Goal: Check status: Check status

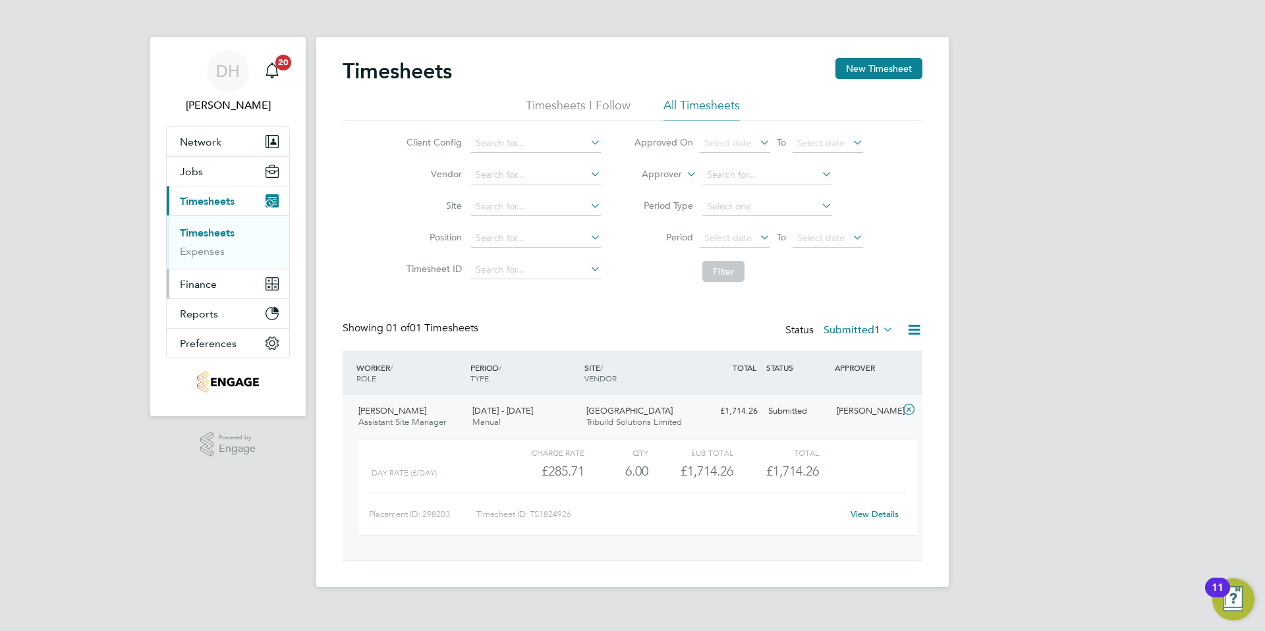
scroll to position [22, 128]
click at [206, 235] on link "Timesheets" at bounding box center [207, 233] width 55 height 13
click at [875, 335] on span "1" at bounding box center [877, 330] width 6 height 13
click at [847, 407] on li "Approved" at bounding box center [840, 409] width 61 height 18
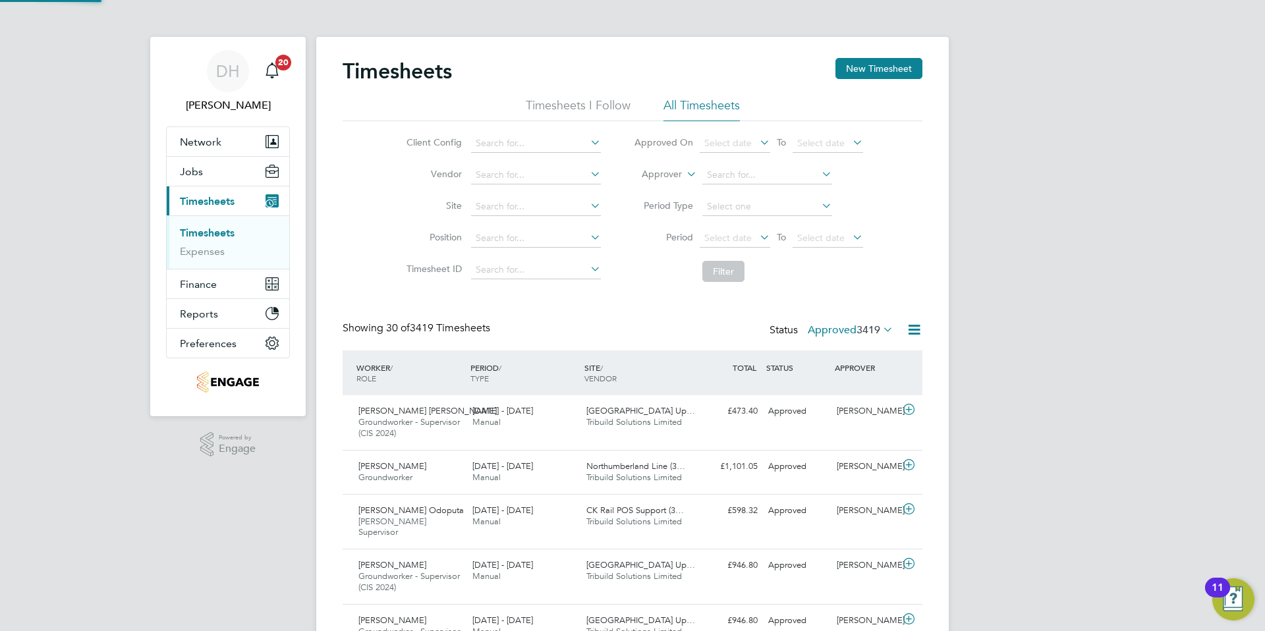
scroll to position [0, 0]
click at [880, 332] on icon at bounding box center [880, 329] width 0 height 18
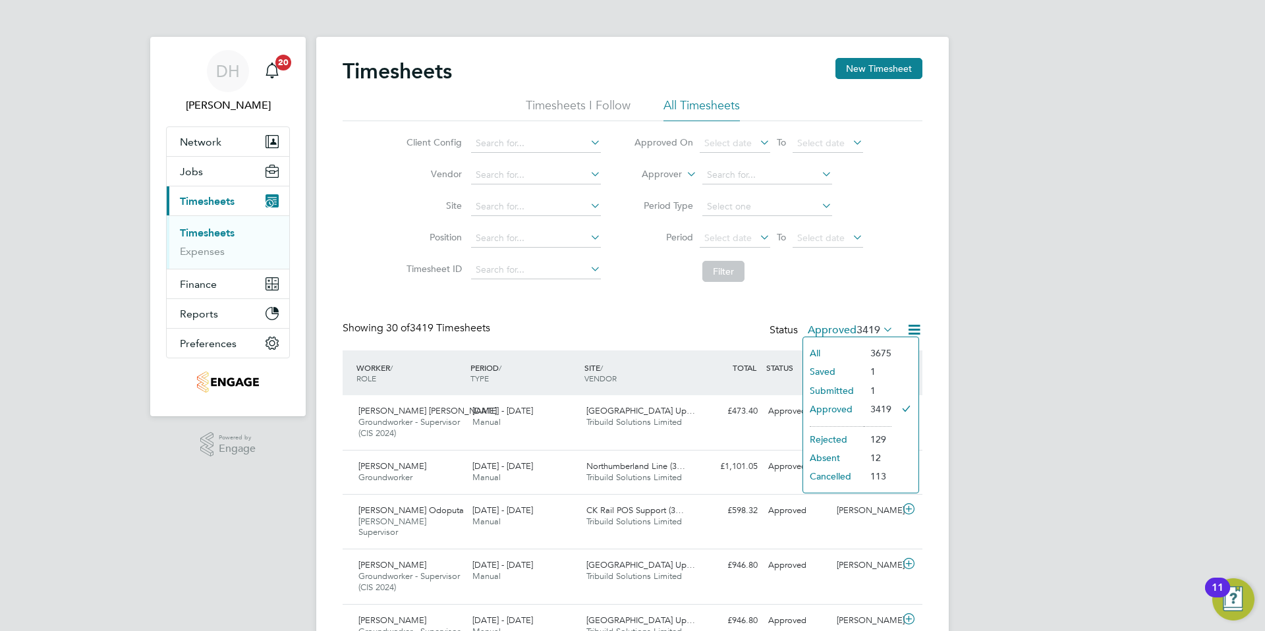
click at [837, 385] on li "Submitted" at bounding box center [833, 391] width 61 height 18
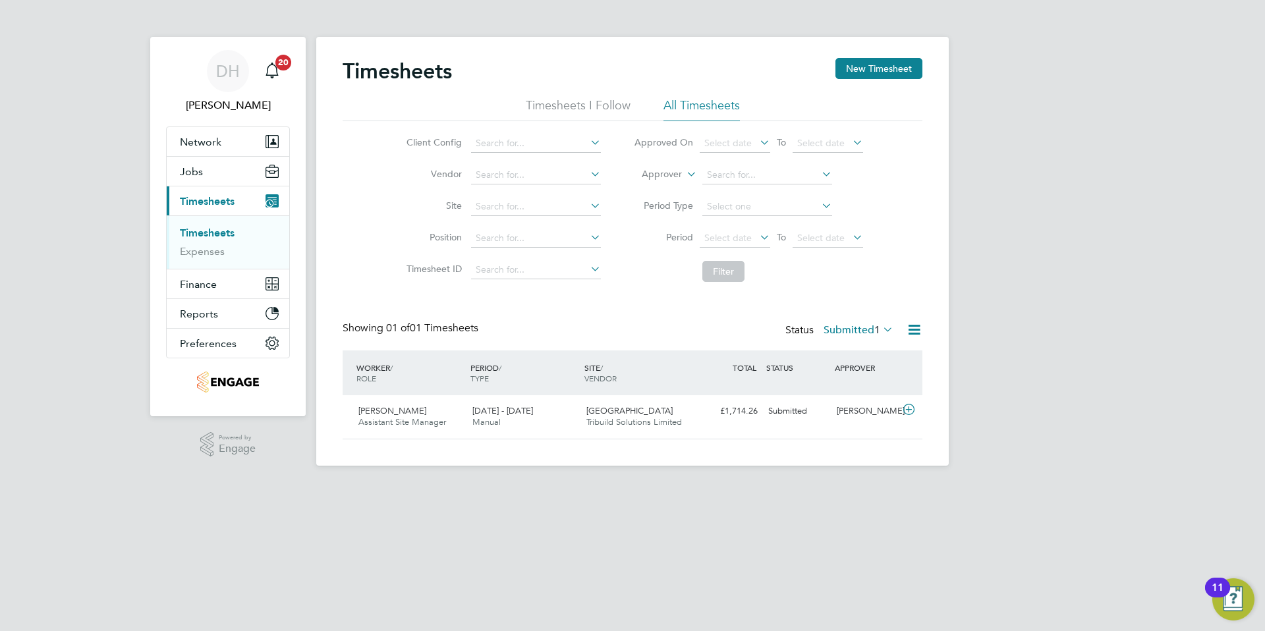
click at [880, 327] on icon at bounding box center [880, 329] width 0 height 18
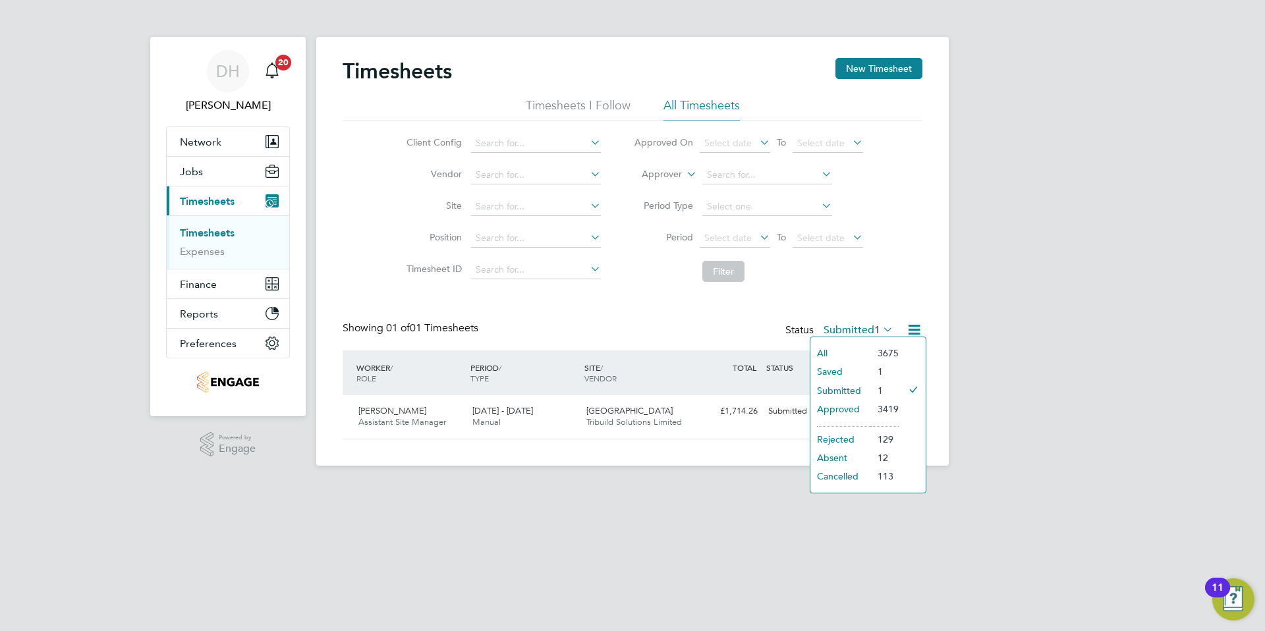
click at [828, 370] on li "Saved" at bounding box center [840, 371] width 61 height 18
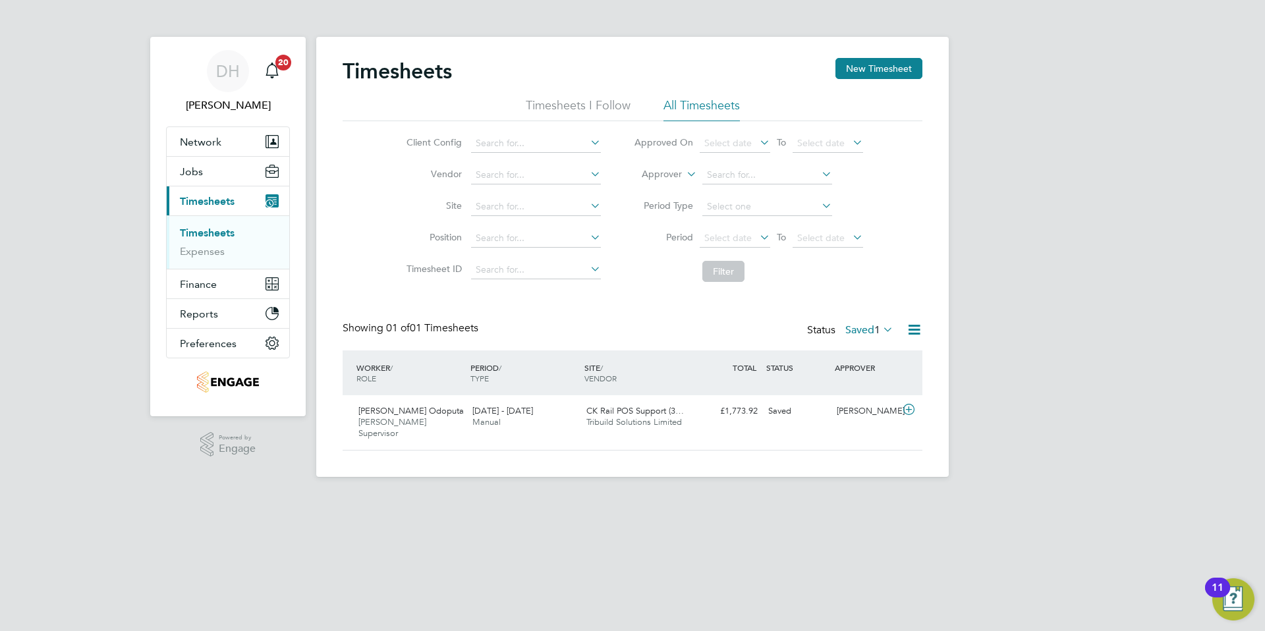
click at [874, 329] on span "1" at bounding box center [877, 330] width 6 height 13
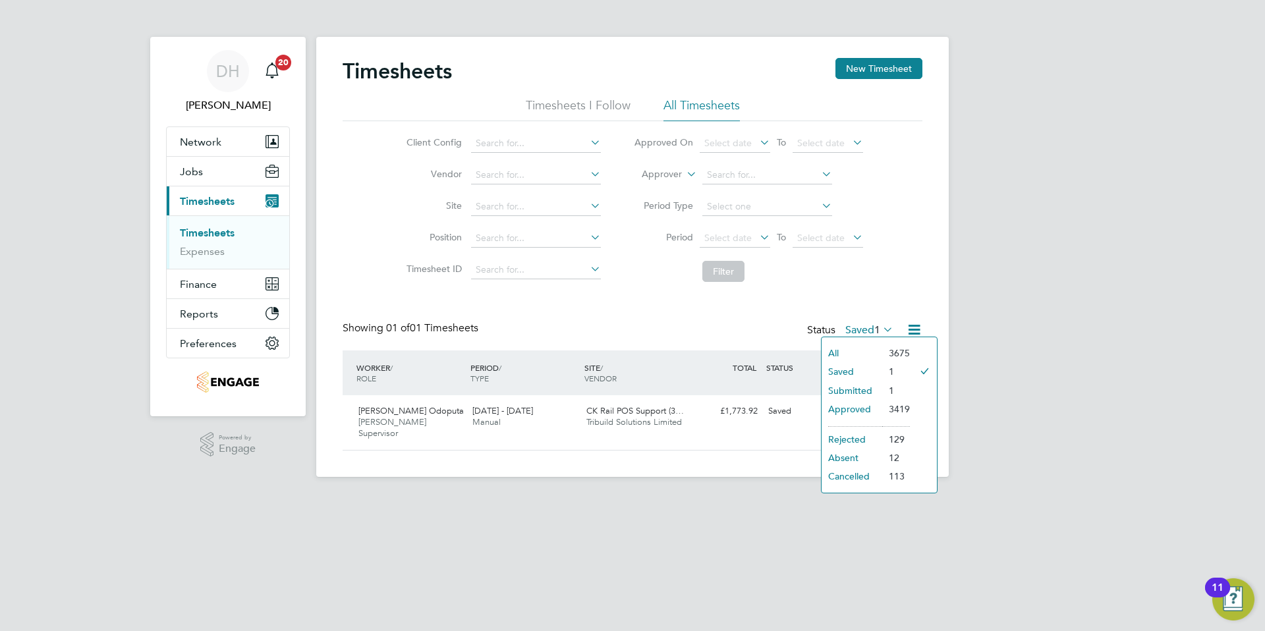
click at [845, 374] on li "Saved" at bounding box center [852, 371] width 61 height 18
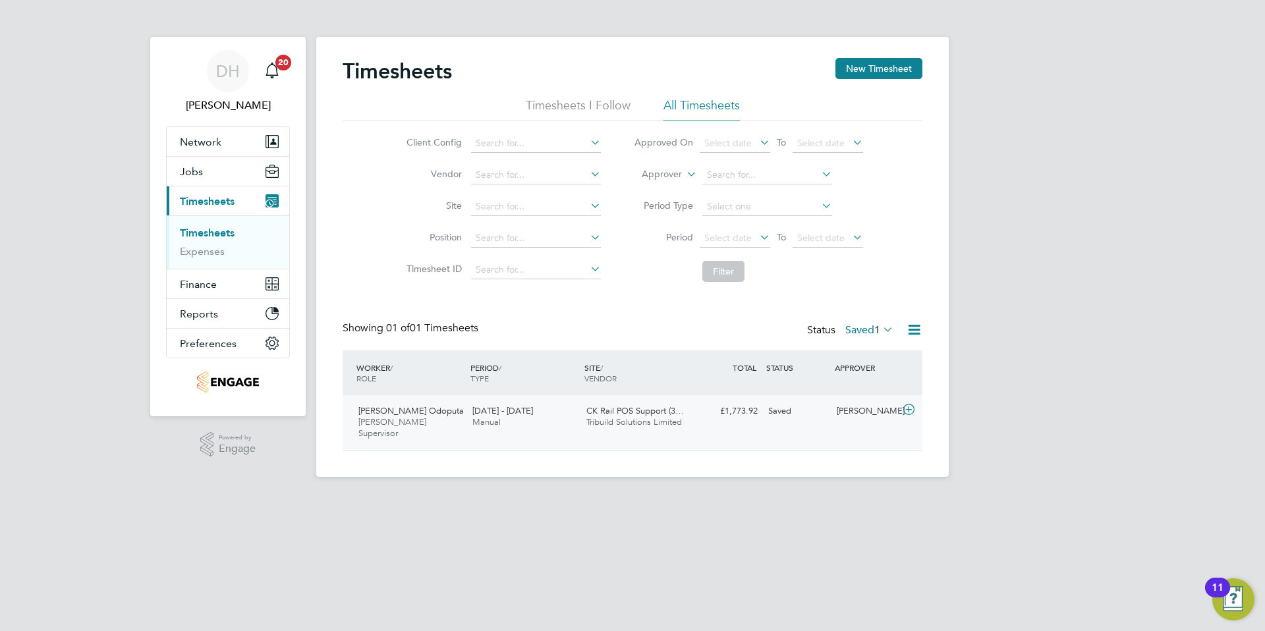
click at [778, 411] on div "Saved" at bounding box center [797, 412] width 69 height 22
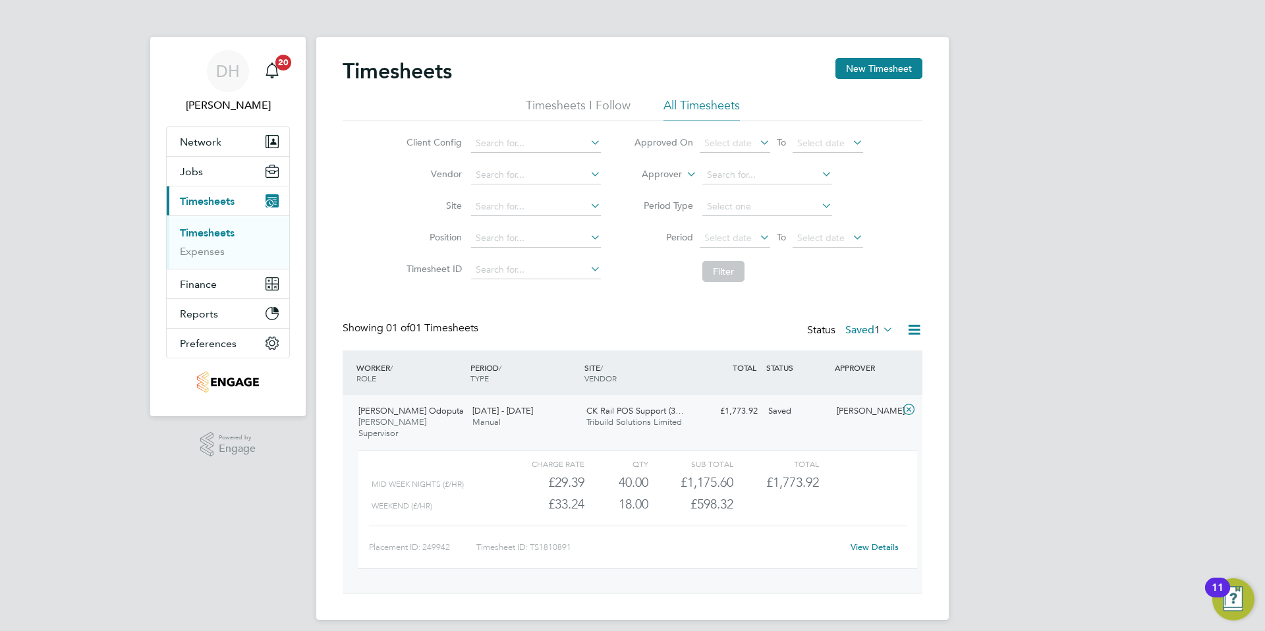
click at [874, 542] on link "View Details" at bounding box center [875, 547] width 48 height 11
